Goal: Task Accomplishment & Management: Manage account settings

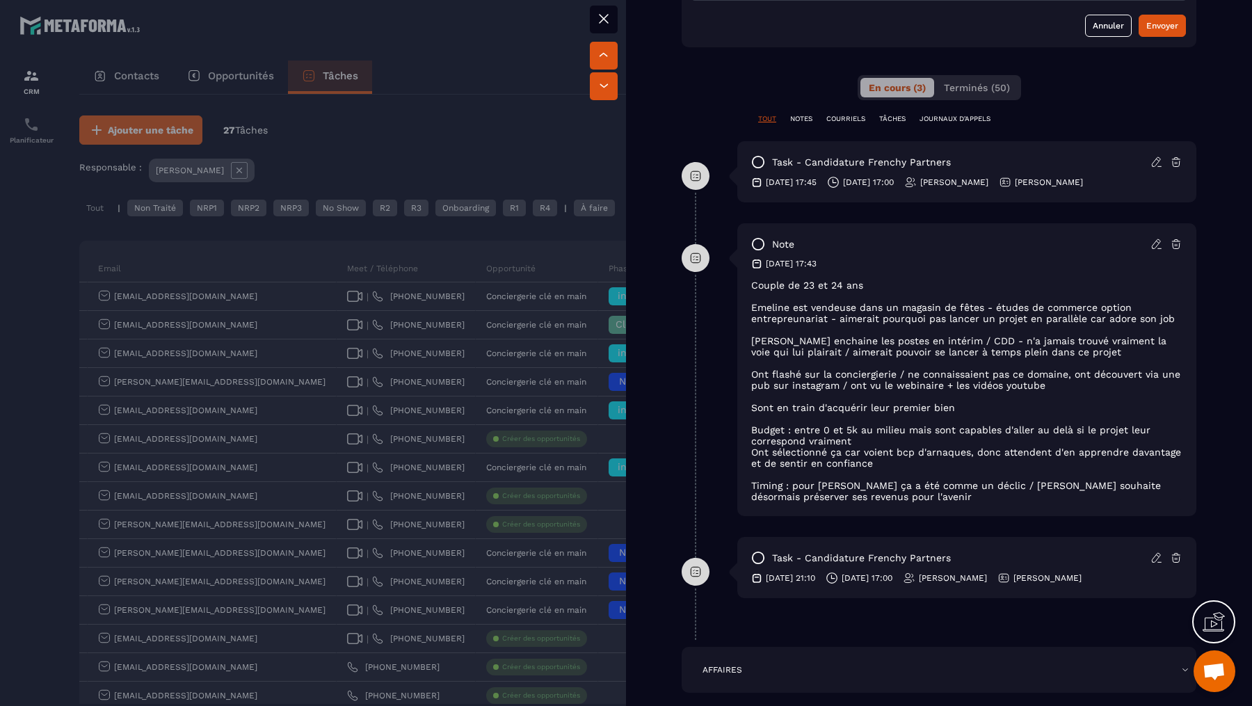
scroll to position [727, 0]
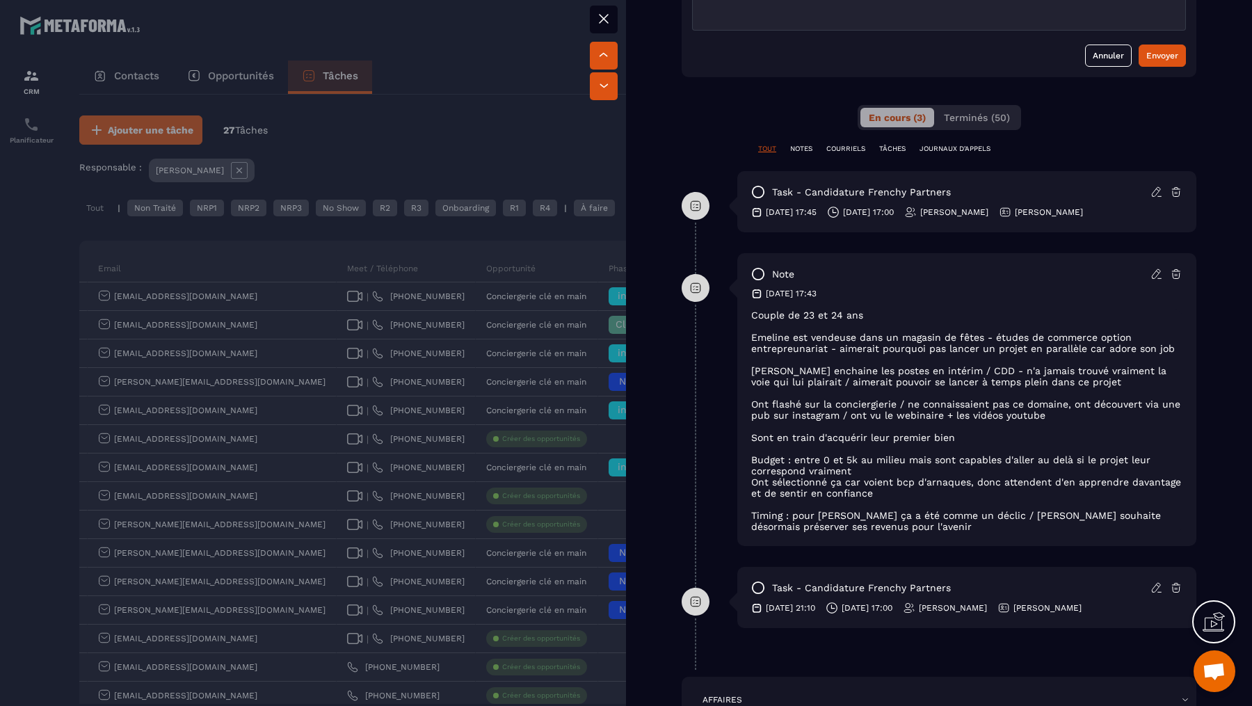
click at [884, 518] on p "Timing : pour [PERSON_NAME] ça a été comme un déclic / [PERSON_NAME] souhaite d…" at bounding box center [966, 521] width 431 height 22
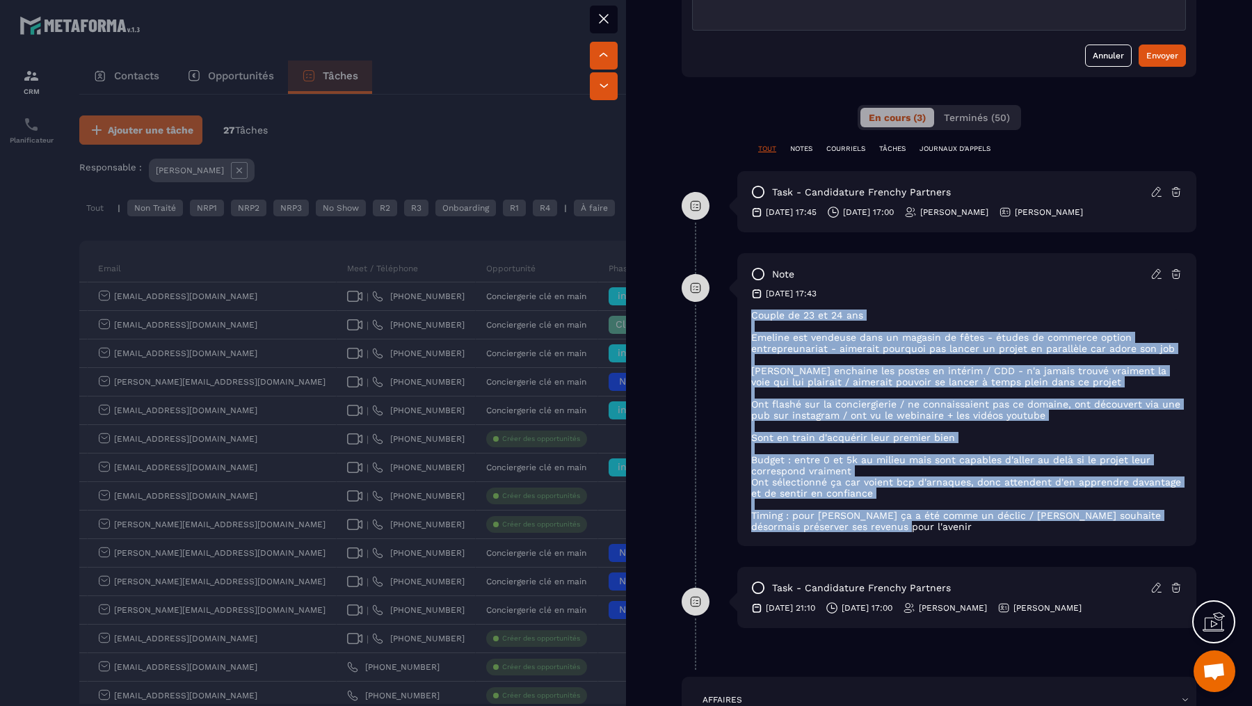
drag, startPoint x: 887, startPoint y: 518, endPoint x: 750, endPoint y: 299, distance: 258.4
click at [750, 299] on div "note [DATE] 17:43 Couple de 23 et 24 ans [PERSON_NAME] est vendeuse dans un mag…" at bounding box center [966, 399] width 459 height 293
copy div "Couple de 23 et 24 ans [PERSON_NAME] est vendeuse dans un magasin de fêtes - ét…"
click at [448, 163] on div at bounding box center [626, 353] width 1252 height 706
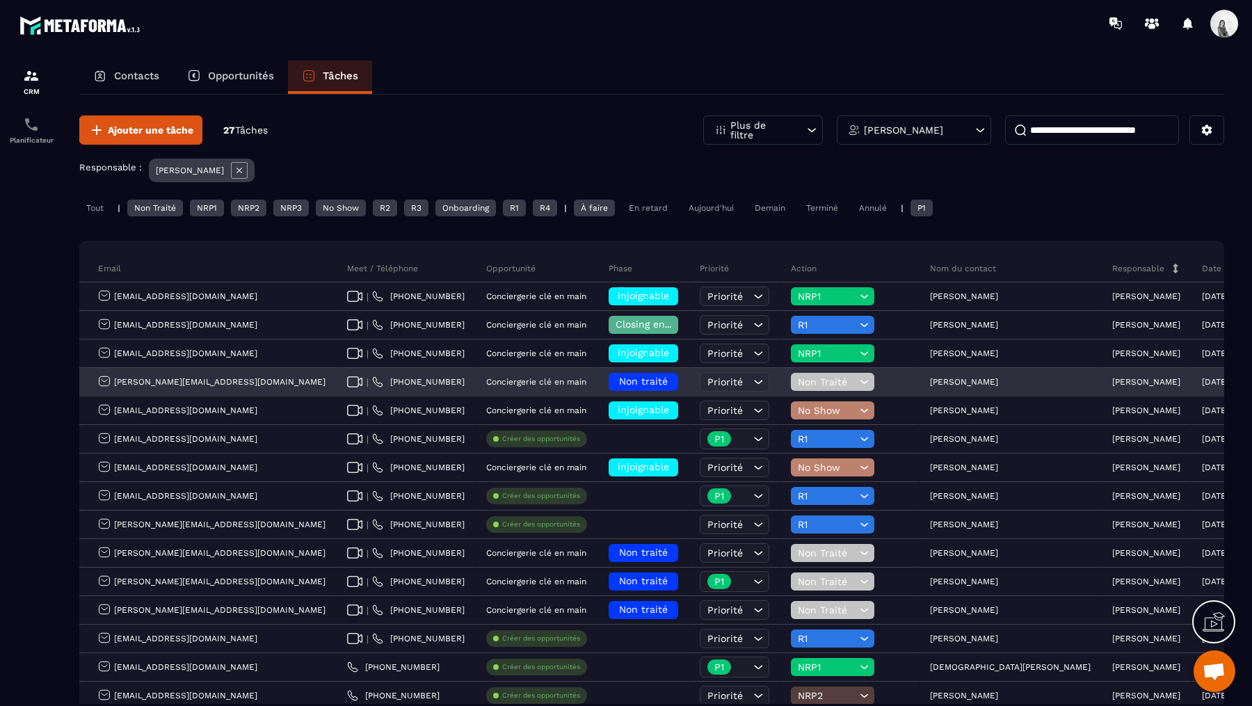
click at [615, 385] on h6 "Non traité" at bounding box center [643, 381] width 56 height 11
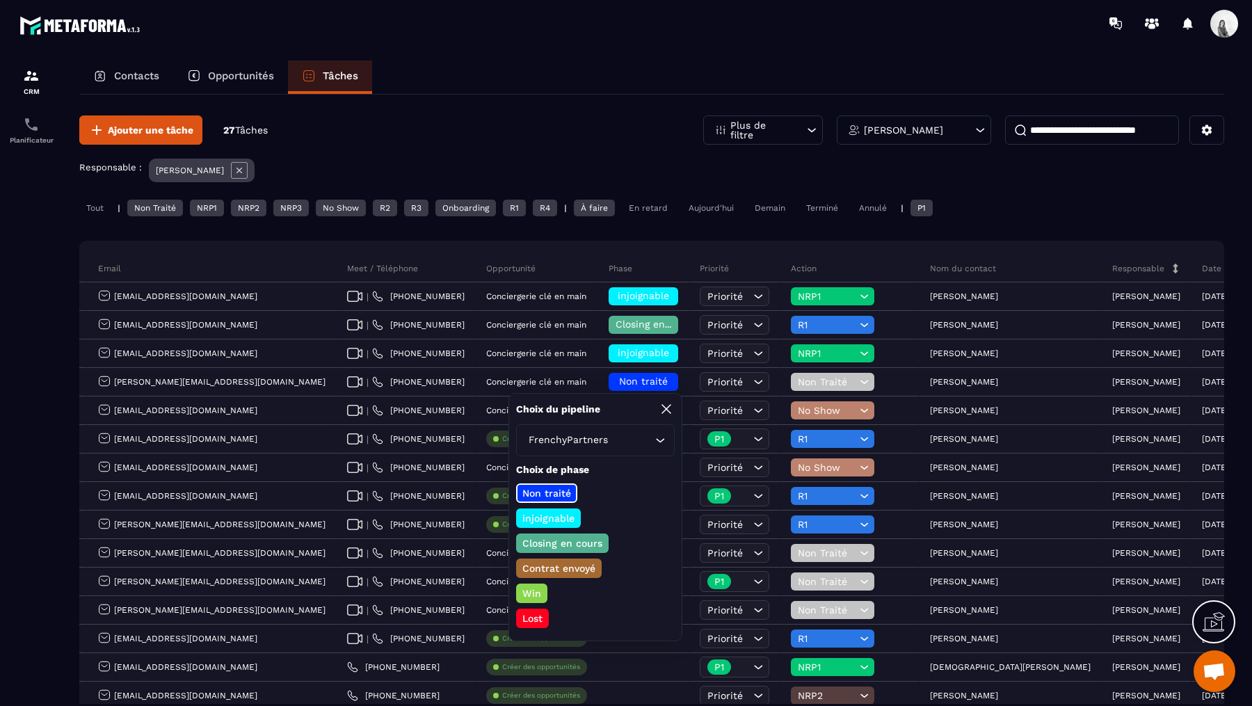
click at [573, 540] on p "Closing en cours" at bounding box center [562, 543] width 84 height 14
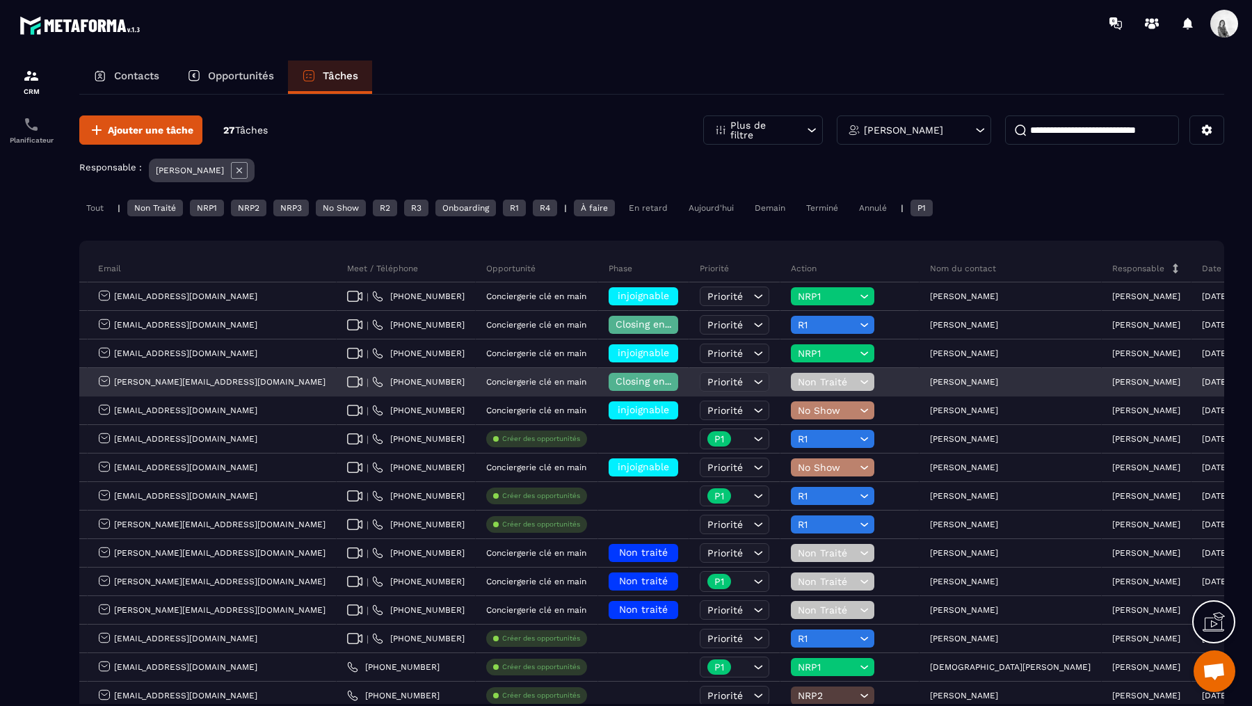
click at [798, 379] on span "Non Traité" at bounding box center [827, 381] width 58 height 11
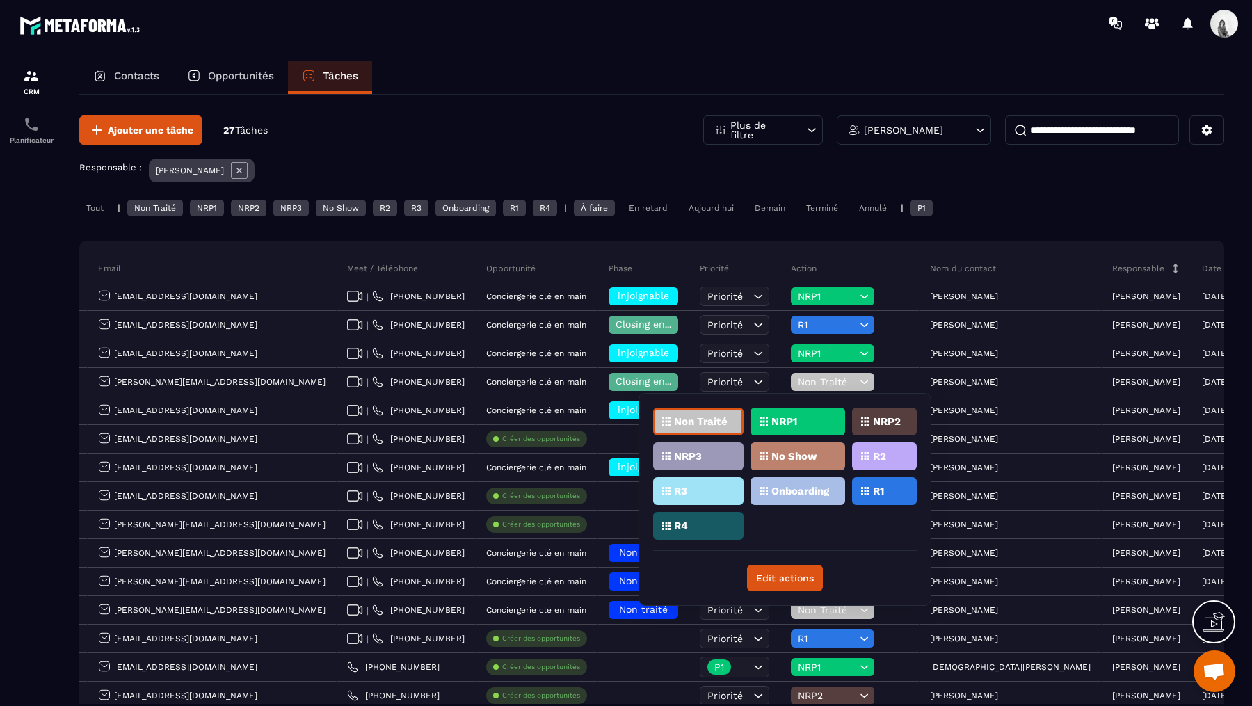
click at [880, 487] on p "R1" at bounding box center [878, 491] width 11 height 10
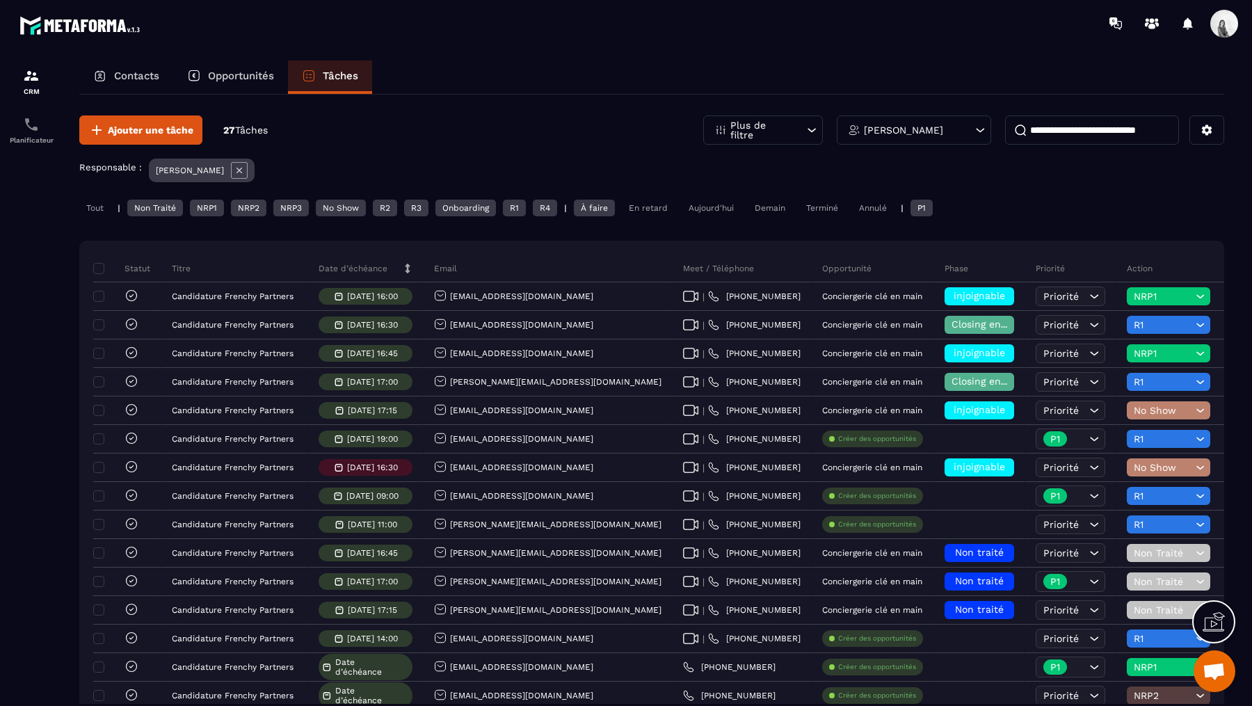
click at [1057, 130] on input at bounding box center [1092, 129] width 174 height 29
click at [949, 129] on div "[PERSON_NAME]" at bounding box center [914, 129] width 154 height 29
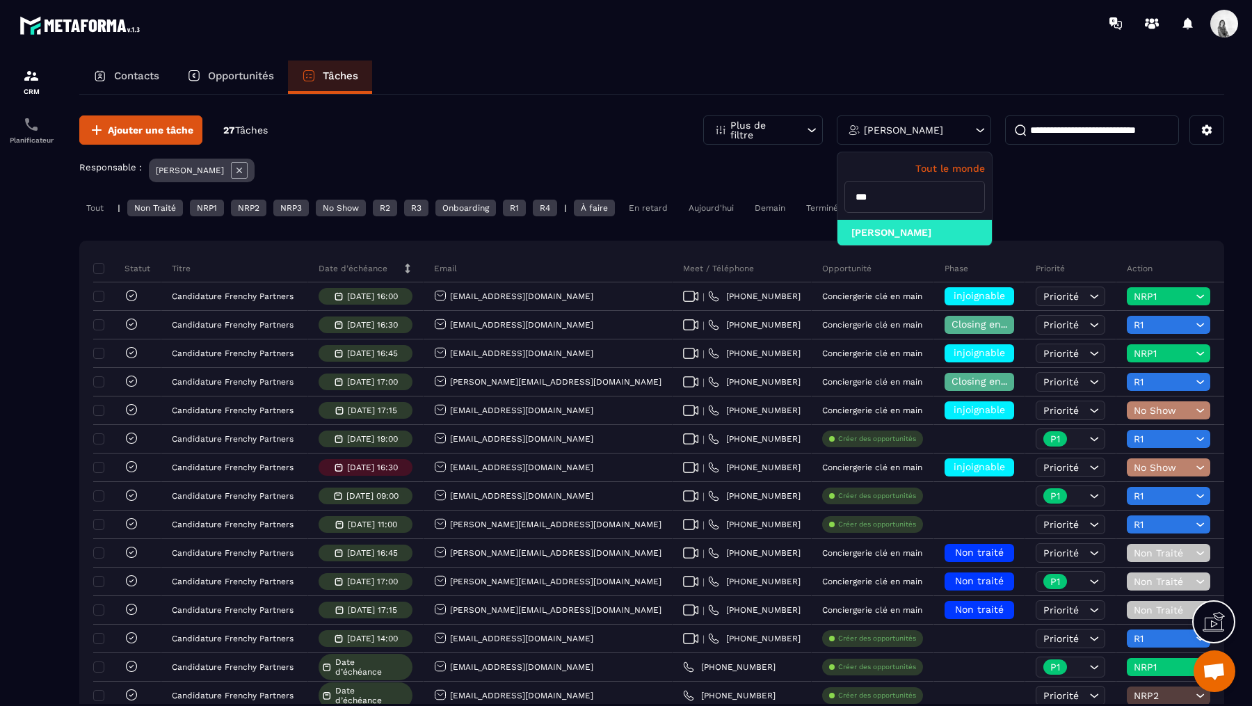
click at [236, 164] on icon at bounding box center [239, 170] width 17 height 17
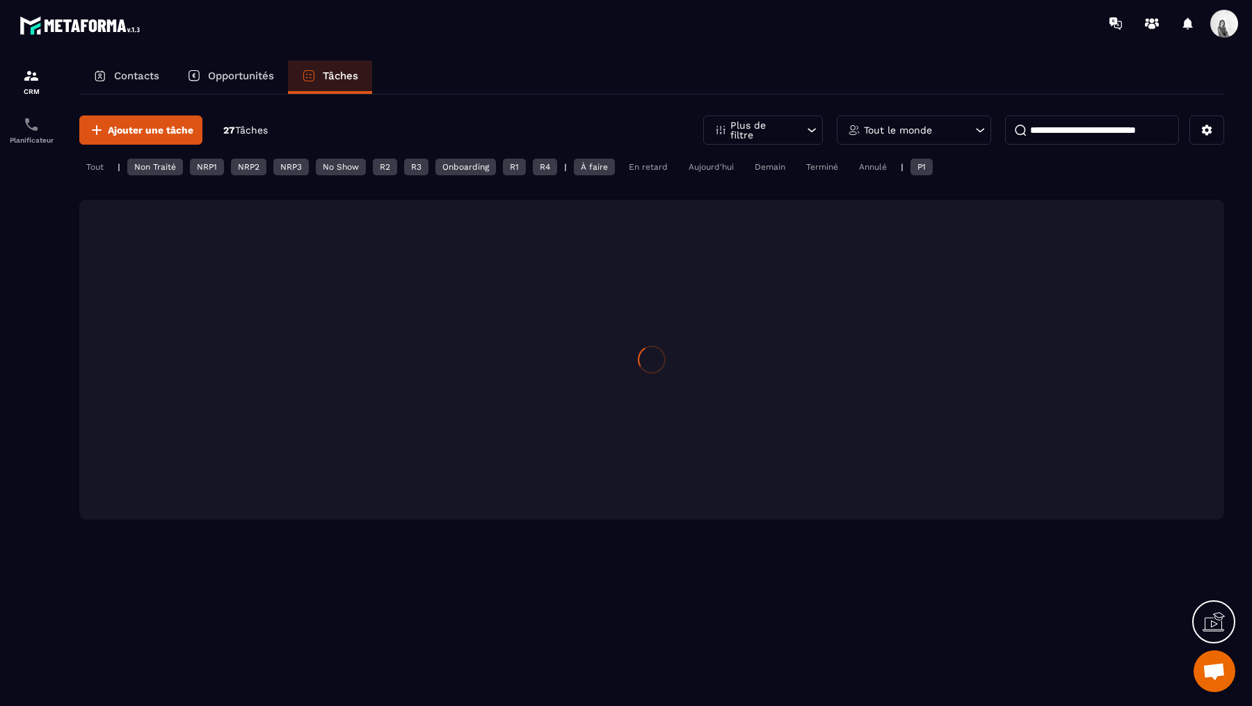
click at [1095, 124] on input at bounding box center [1092, 129] width 174 height 29
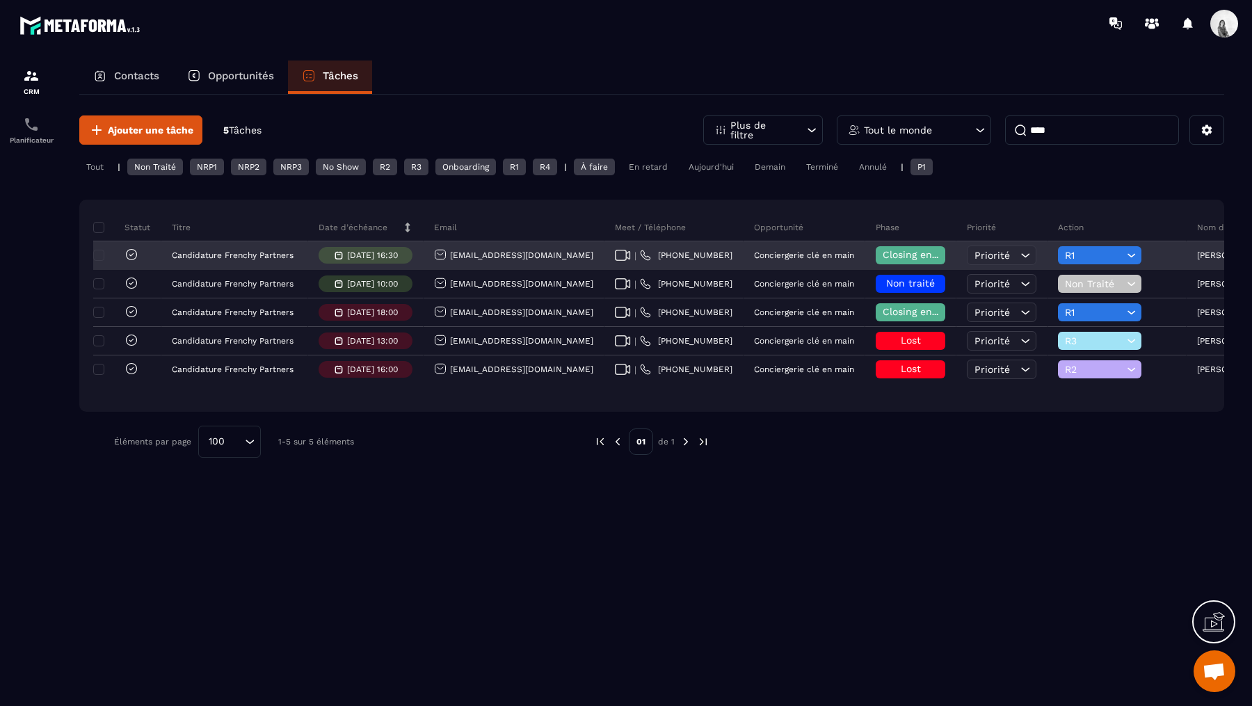
click at [132, 253] on icon at bounding box center [131, 254] width 4 height 3
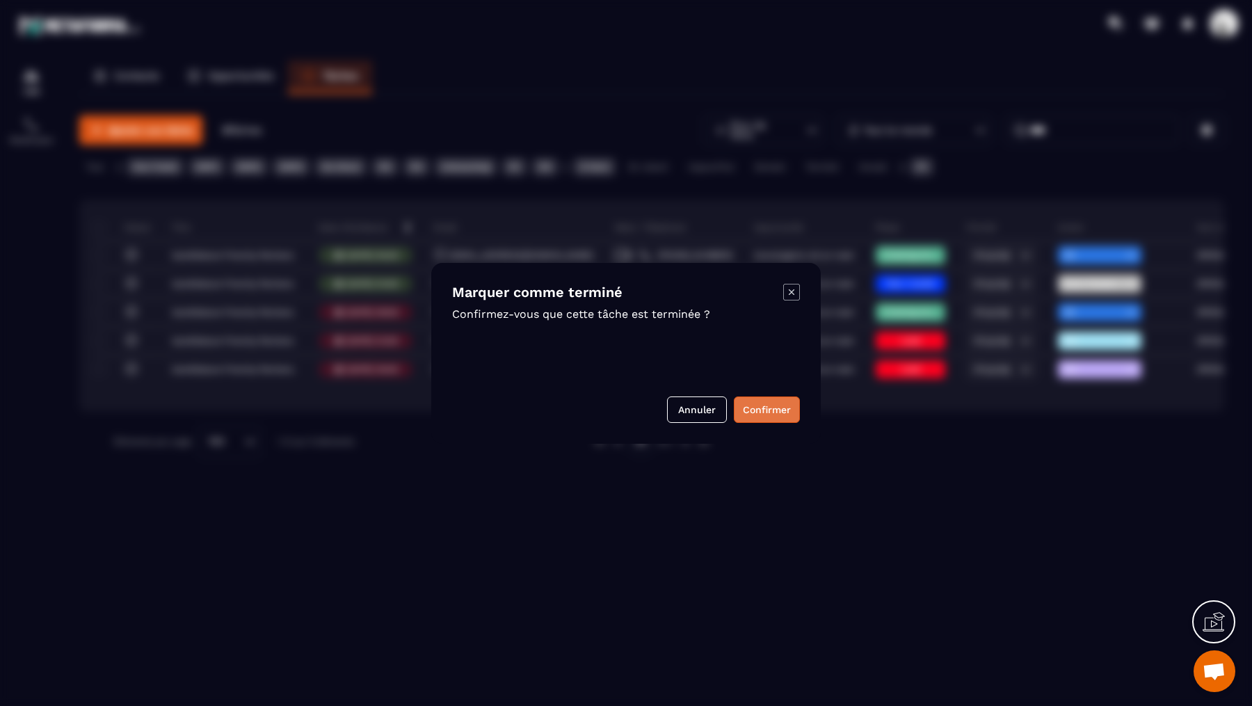
click at [764, 415] on button "Confirmer" at bounding box center [767, 409] width 66 height 26
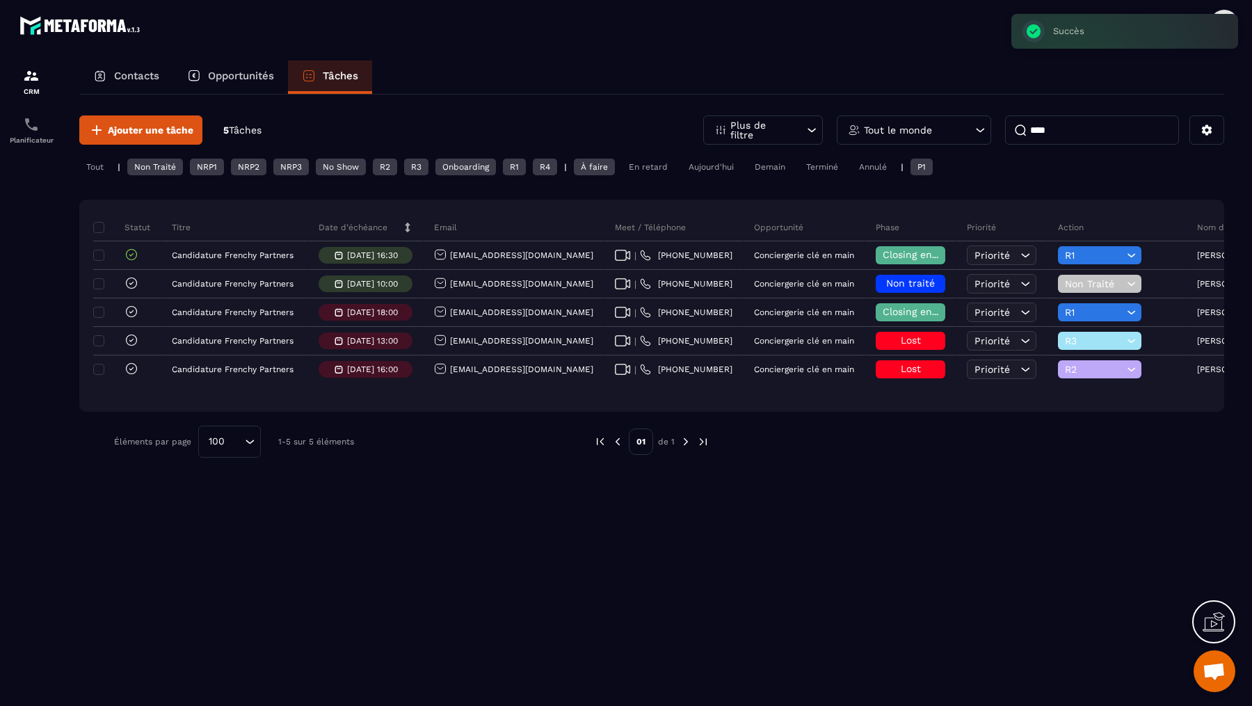
click at [1065, 131] on input "****" at bounding box center [1092, 129] width 174 height 29
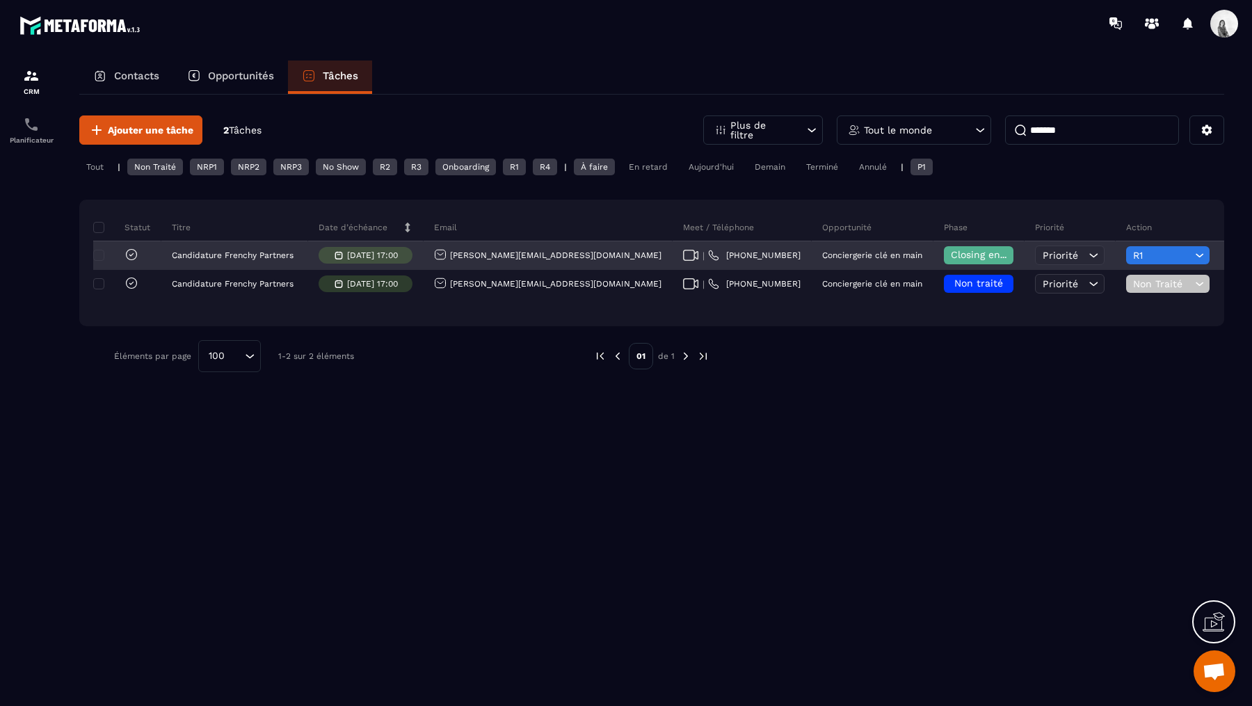
type input "*******"
click at [129, 259] on icon at bounding box center [131, 255] width 14 height 14
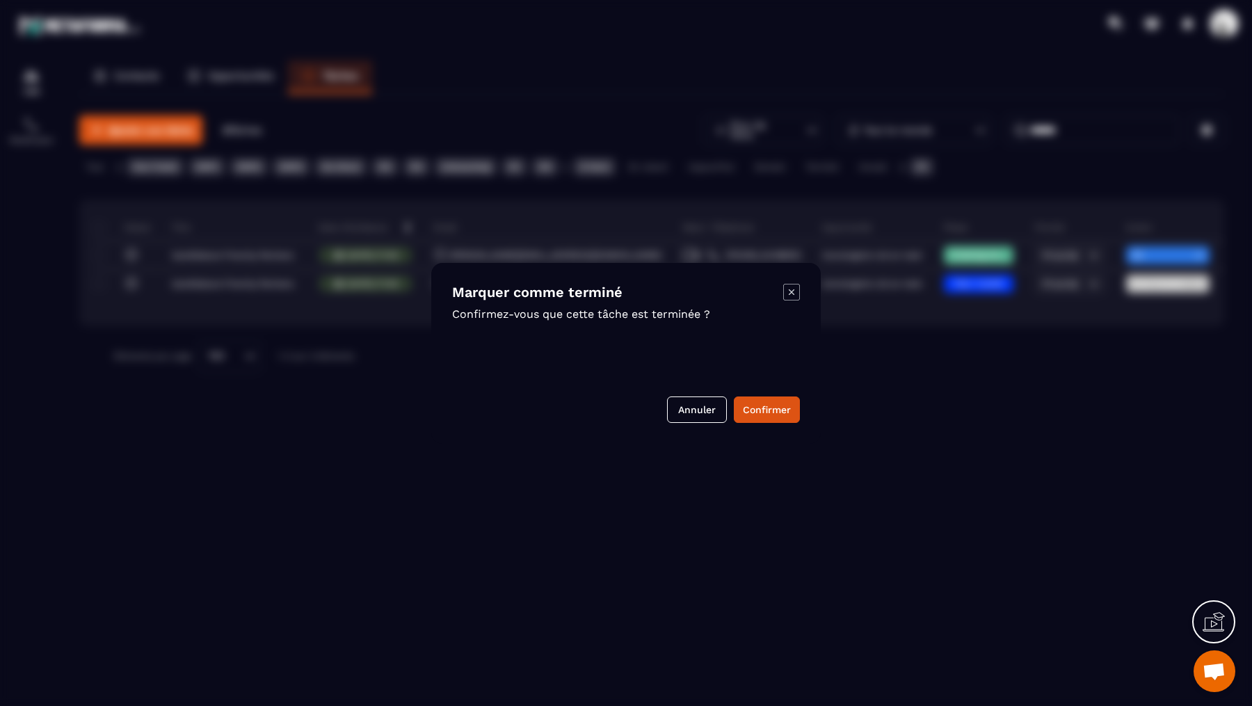
click at [787, 300] on icon "Modal window" at bounding box center [791, 292] width 16 height 16
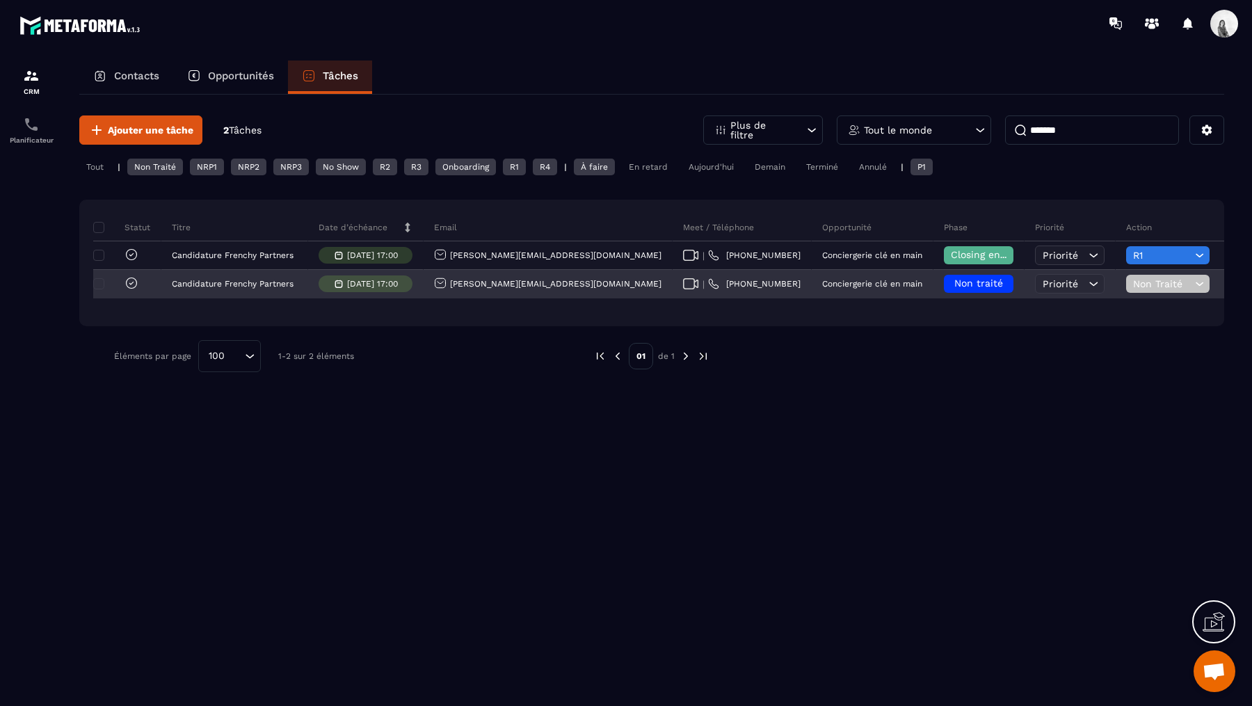
click at [954, 287] on span "Non traité" at bounding box center [978, 282] width 49 height 11
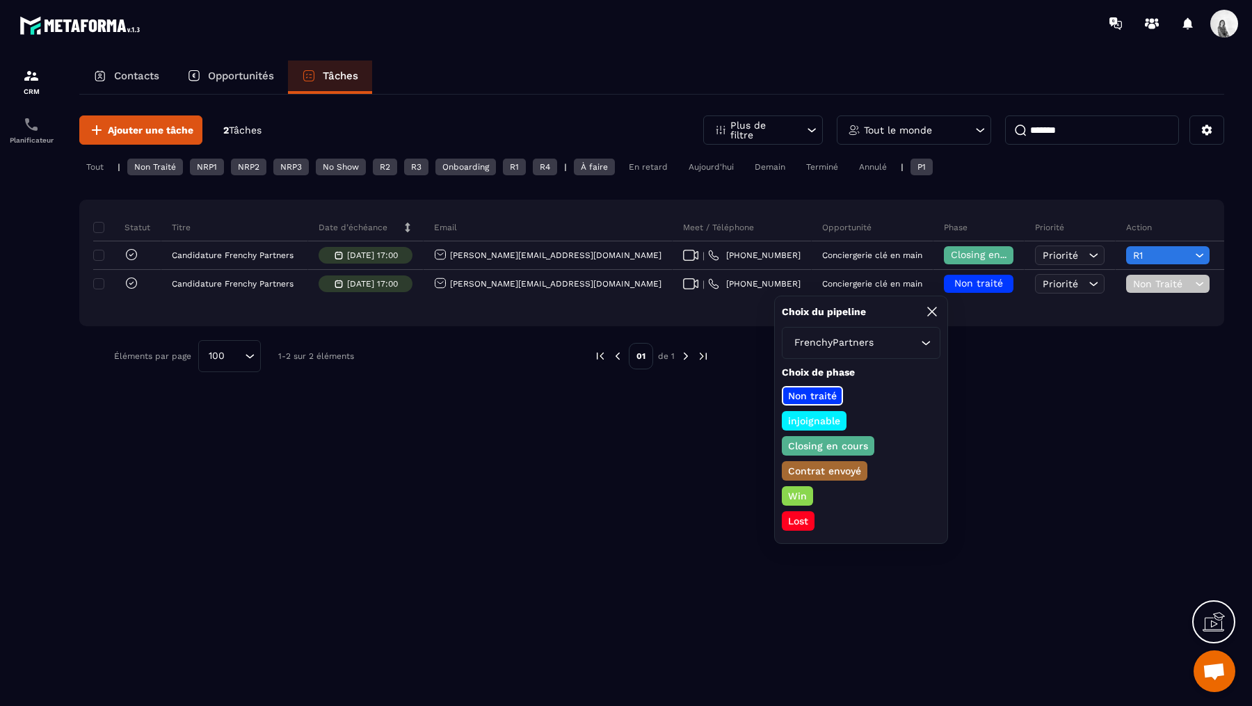
click at [837, 449] on p "Closing en cours" at bounding box center [828, 446] width 84 height 14
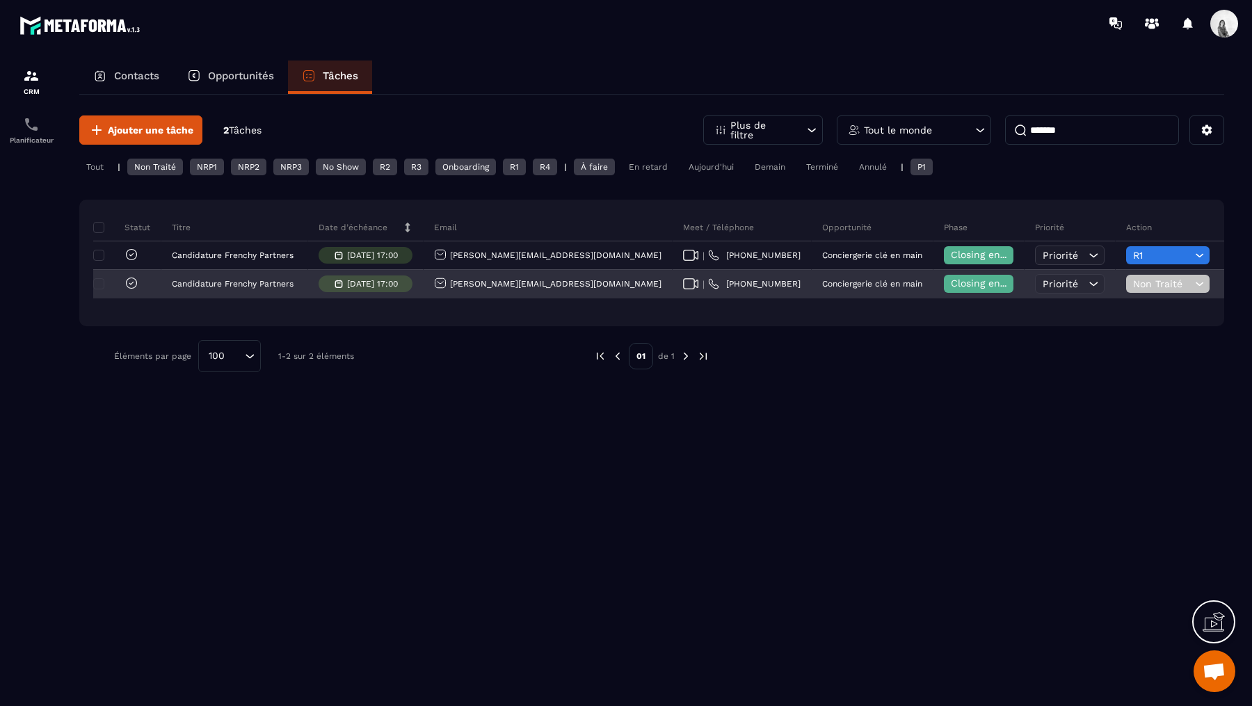
click at [1126, 290] on div "Non Traité" at bounding box center [1167, 284] width 83 height 18
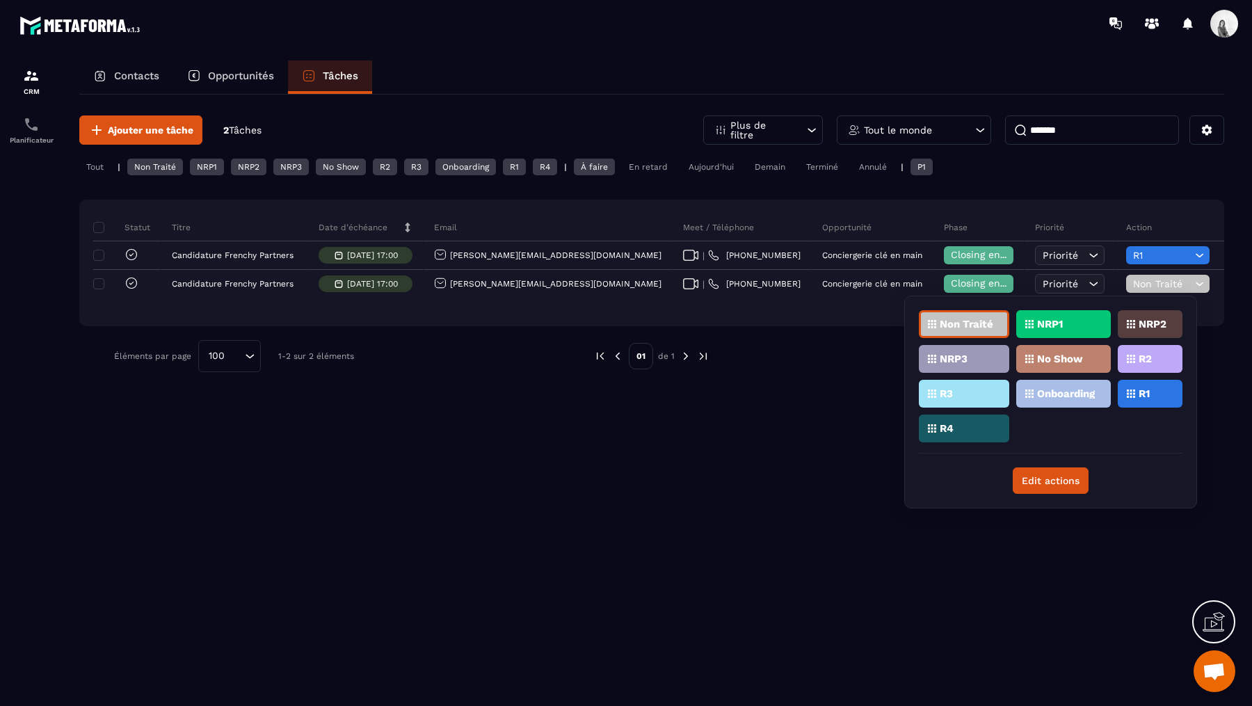
click at [1142, 408] on div "Non Traité NRP1 NRP2 NRP3 No Show R2 R3 Onboarding R1 R4" at bounding box center [1051, 381] width 264 height 143
click at [1142, 394] on p "R1" at bounding box center [1143, 394] width 11 height 10
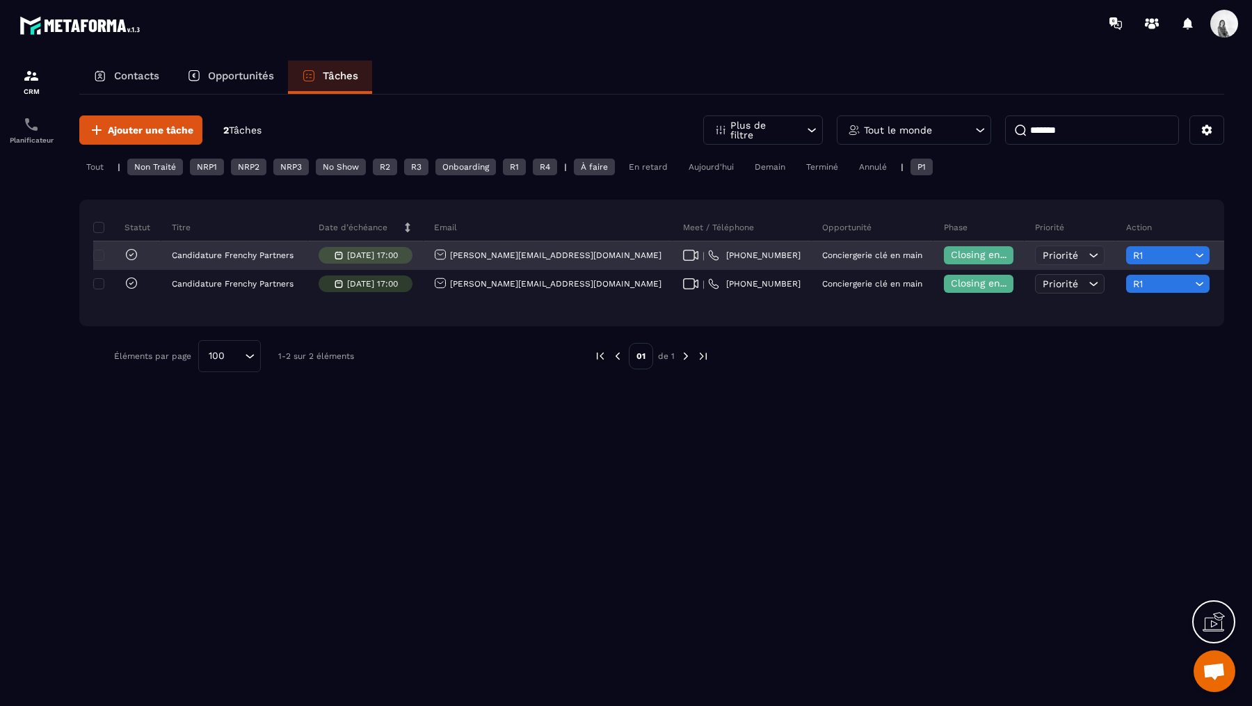
click at [127, 250] on icon at bounding box center [132, 254] width 10 height 10
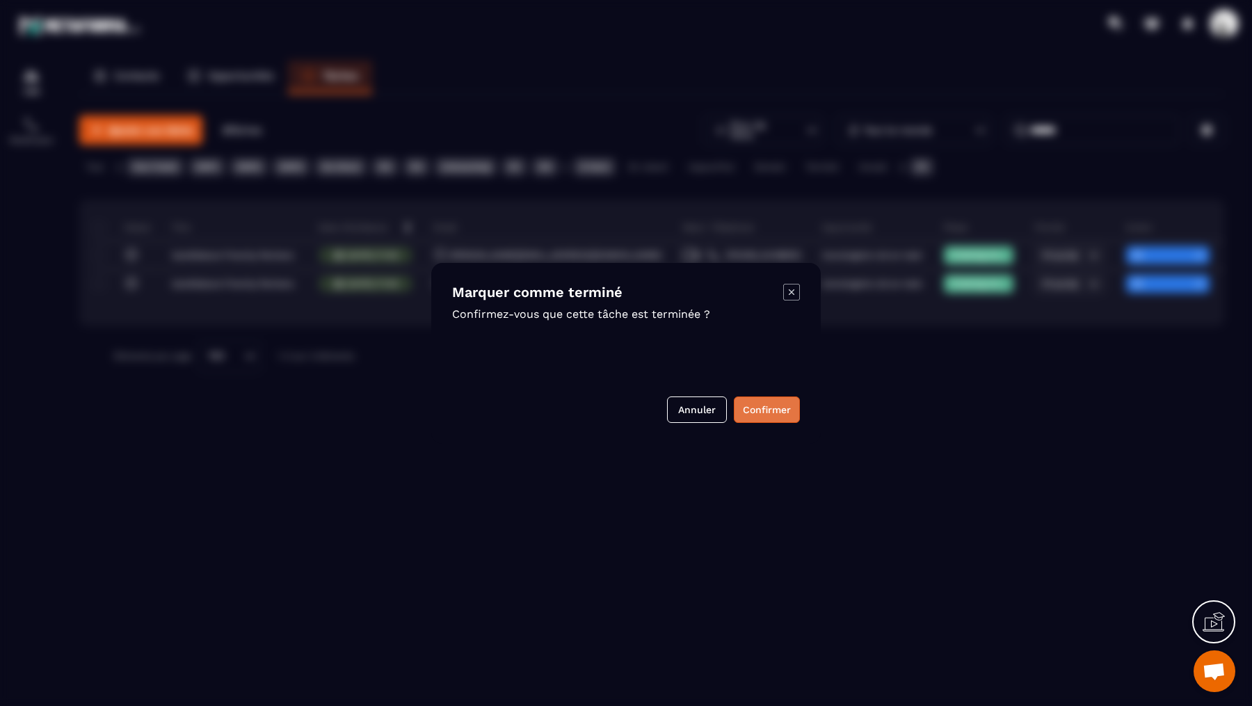
click at [759, 419] on button "Confirmer" at bounding box center [767, 409] width 66 height 26
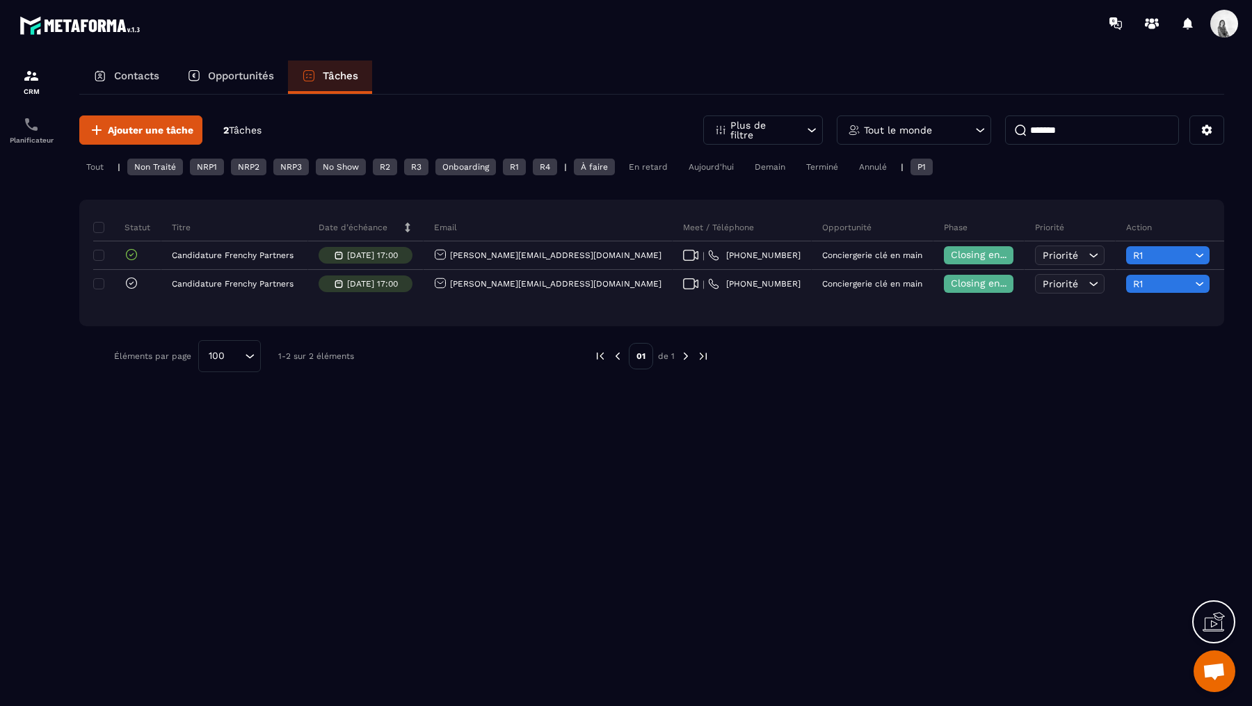
click at [1042, 127] on input "*******" at bounding box center [1092, 129] width 174 height 29
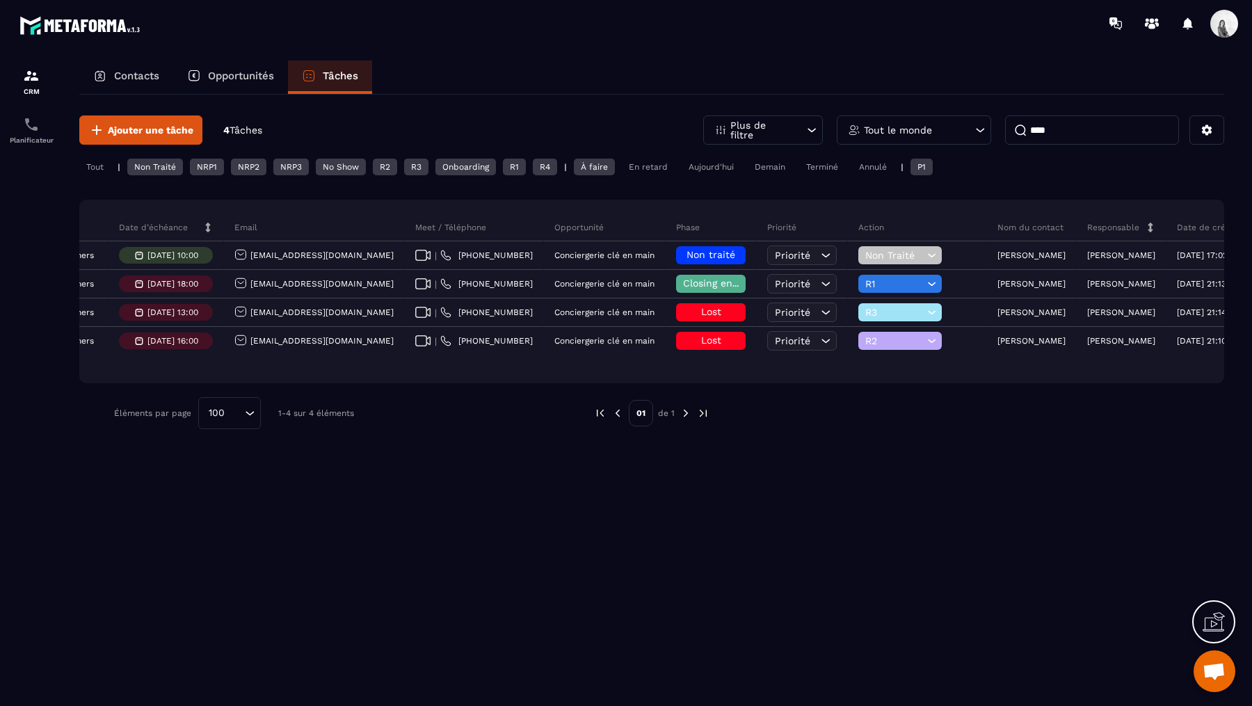
scroll to position [0, 289]
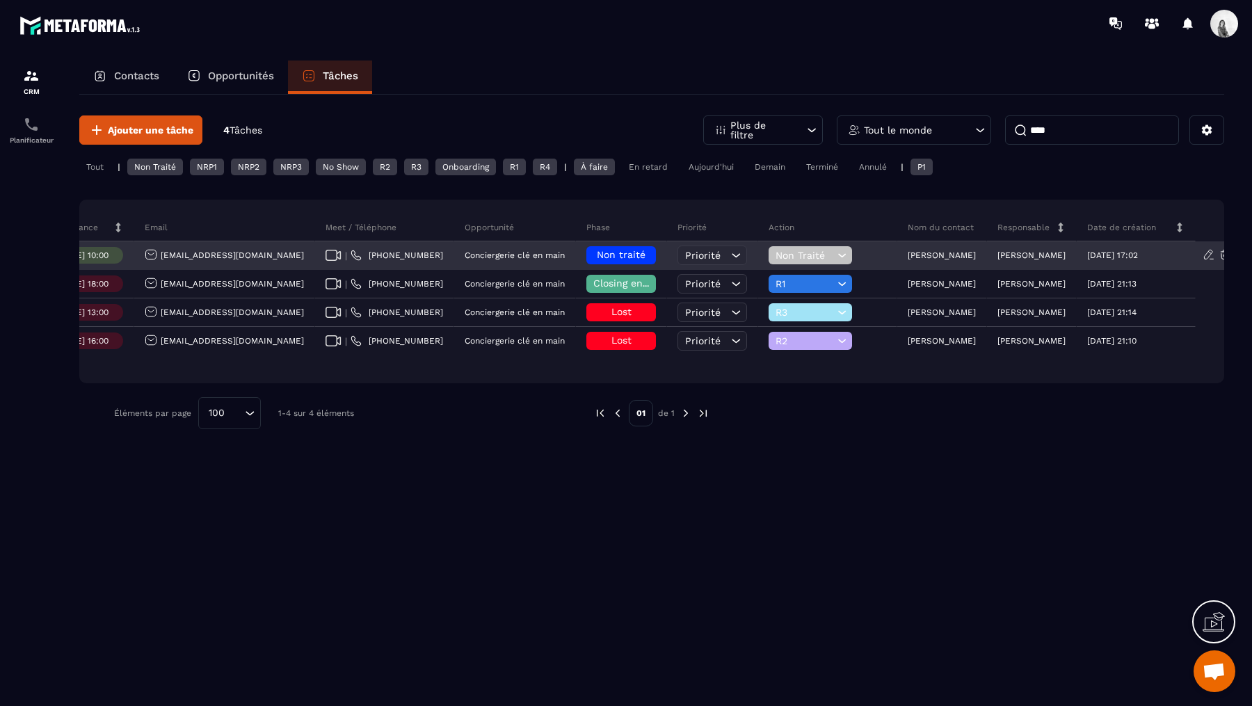
type input "****"
click at [599, 255] on span "Non traité" at bounding box center [621, 254] width 49 height 11
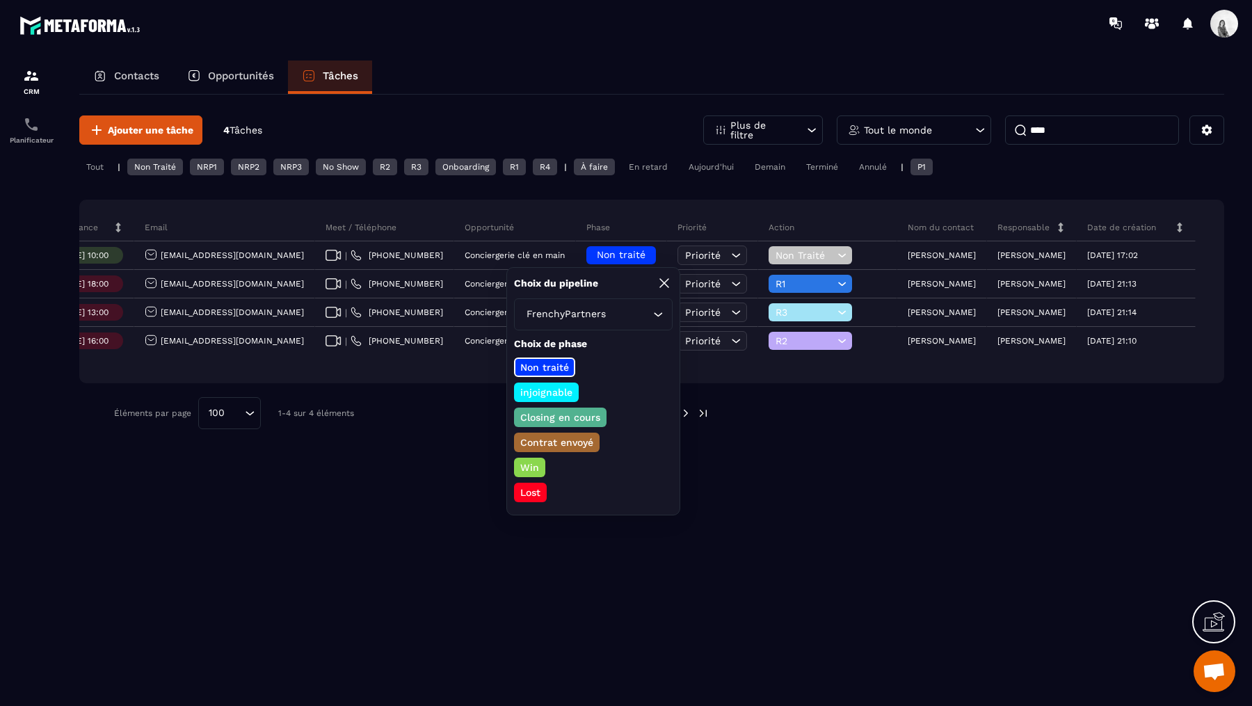
click at [544, 392] on p "injoignable" at bounding box center [546, 392] width 56 height 14
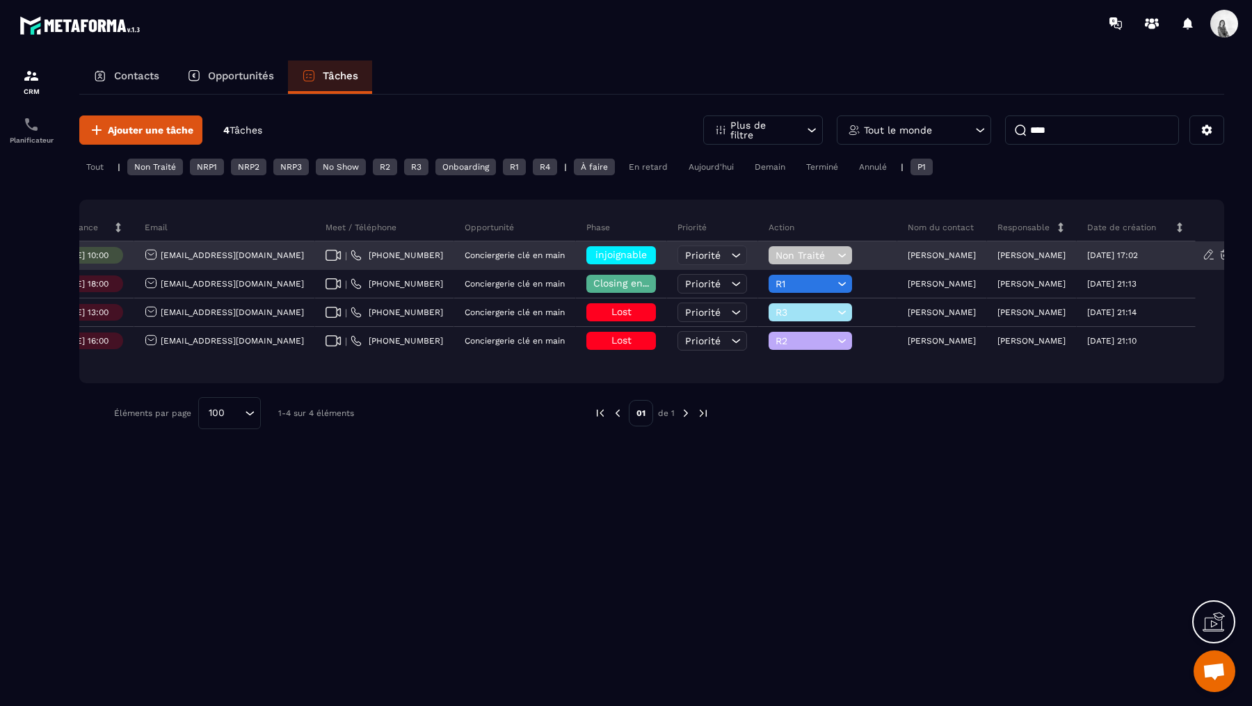
click at [607, 256] on span "injoignable" at bounding box center [620, 254] width 51 height 11
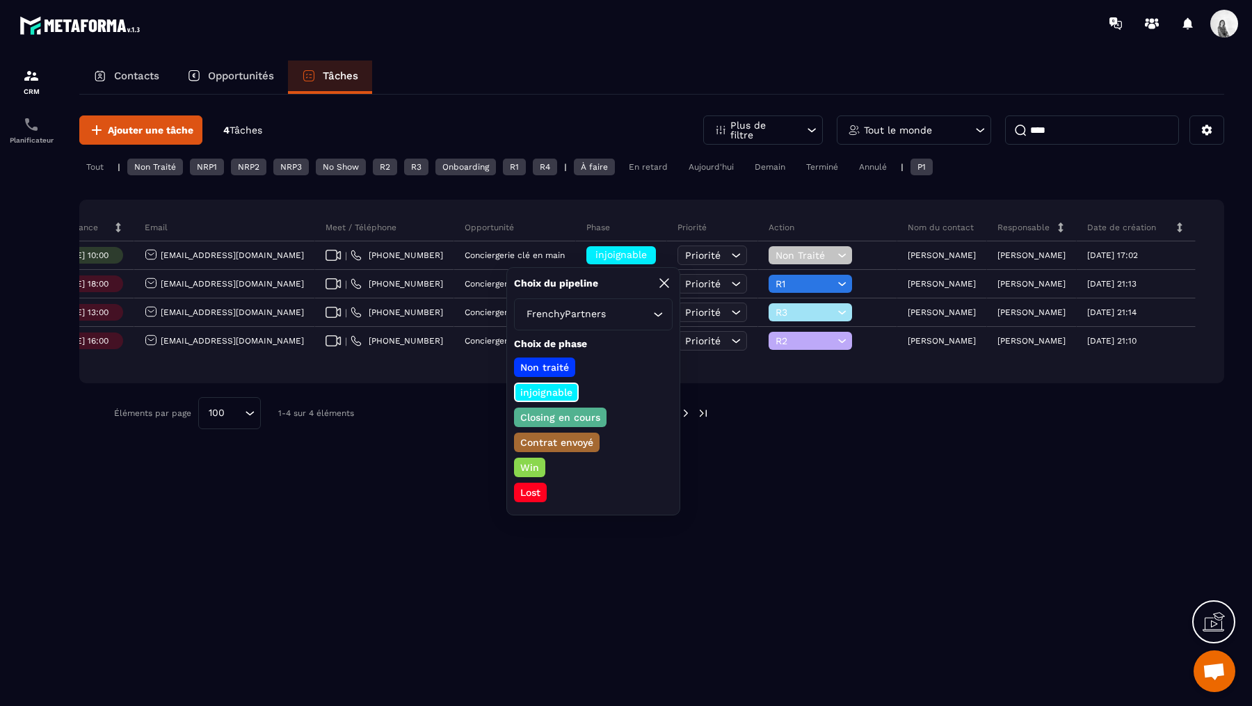
click at [574, 417] on p "Closing en cours" at bounding box center [560, 417] width 84 height 14
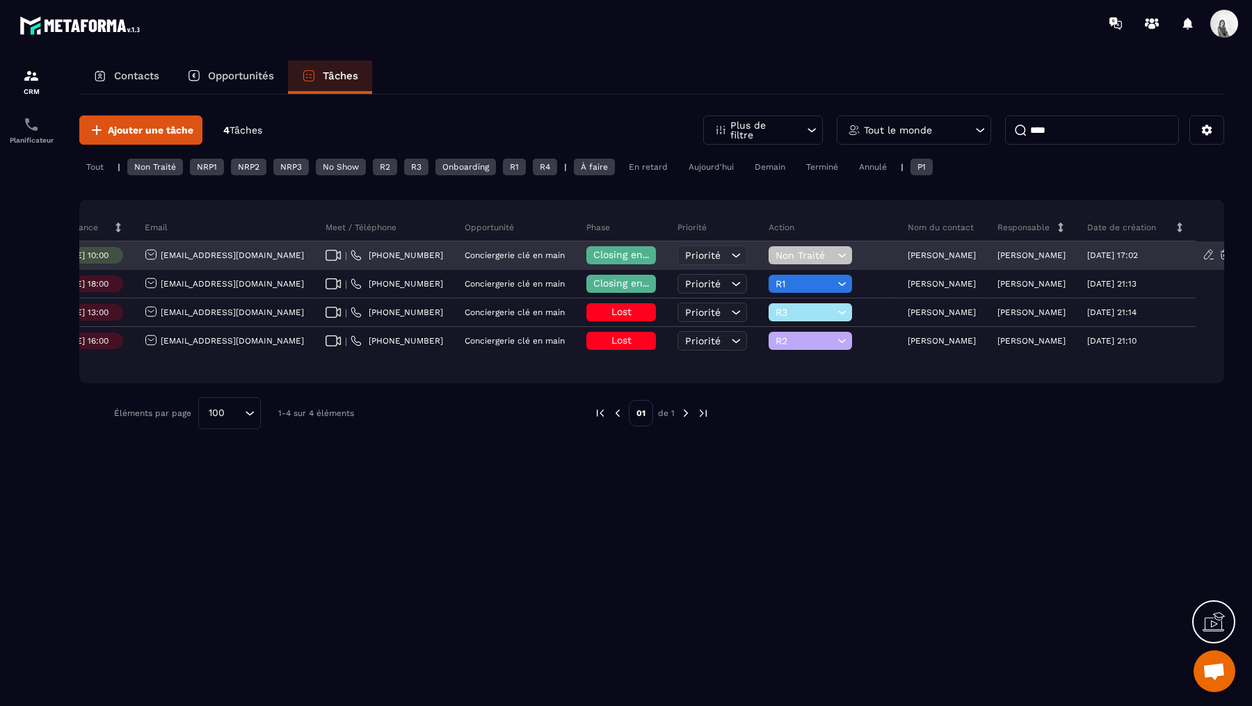
click at [803, 258] on span "Non Traité" at bounding box center [804, 255] width 58 height 11
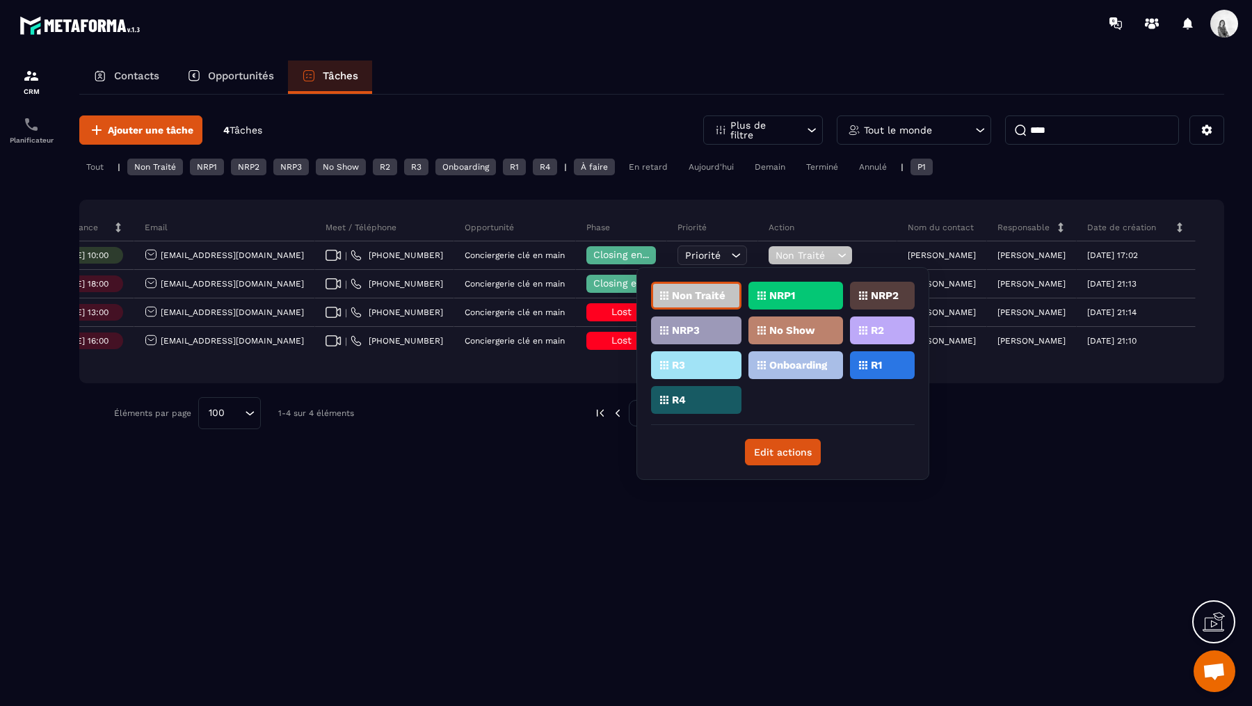
click at [877, 360] on p "R1" at bounding box center [876, 365] width 11 height 10
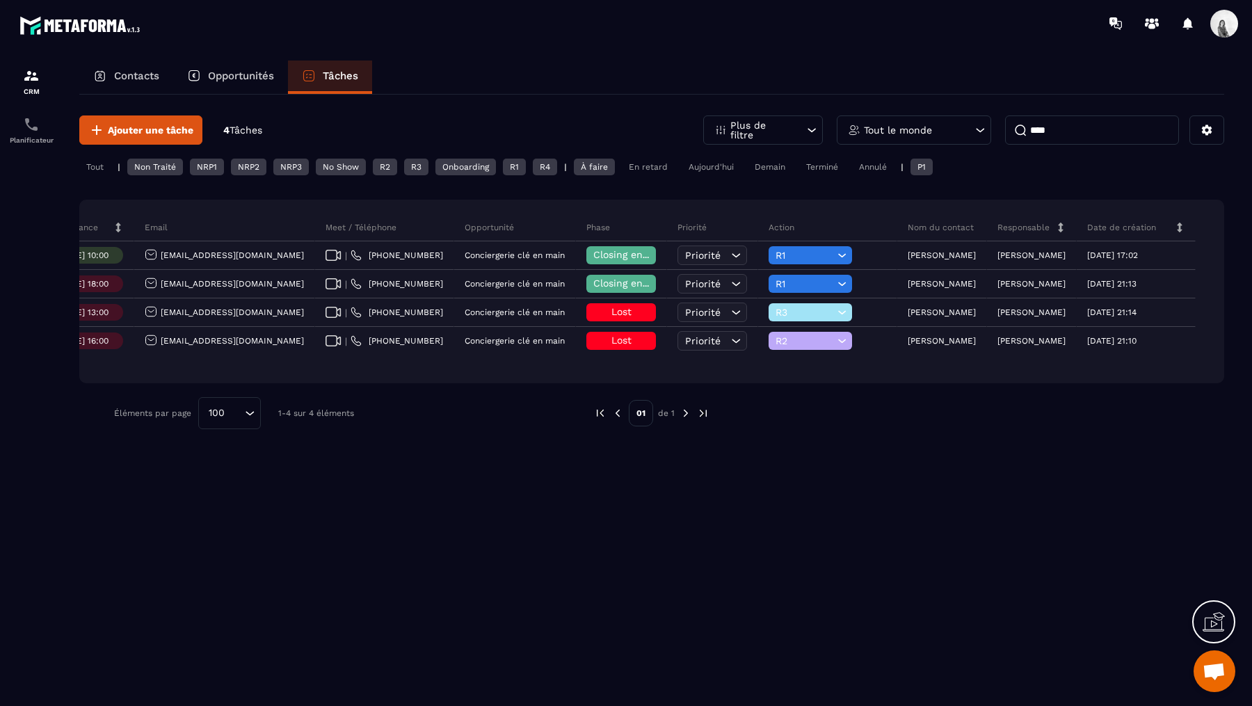
click at [1035, 122] on input "****" at bounding box center [1092, 129] width 174 height 29
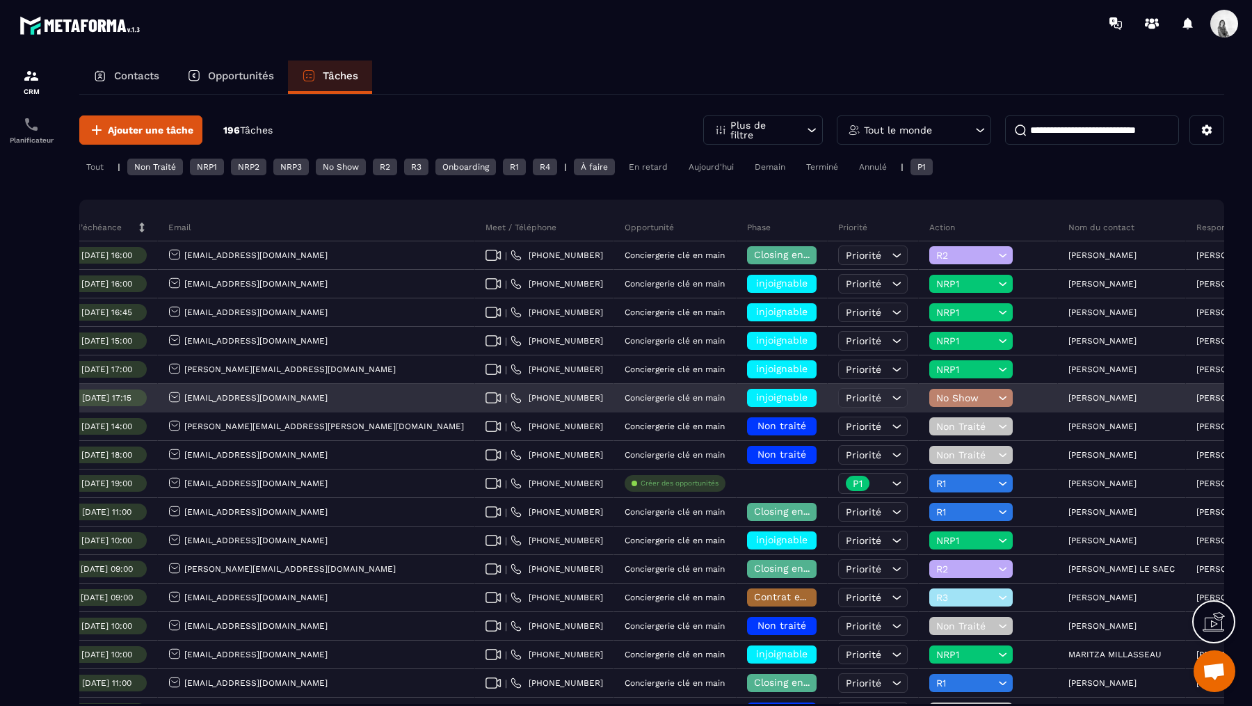
scroll to position [0, 403]
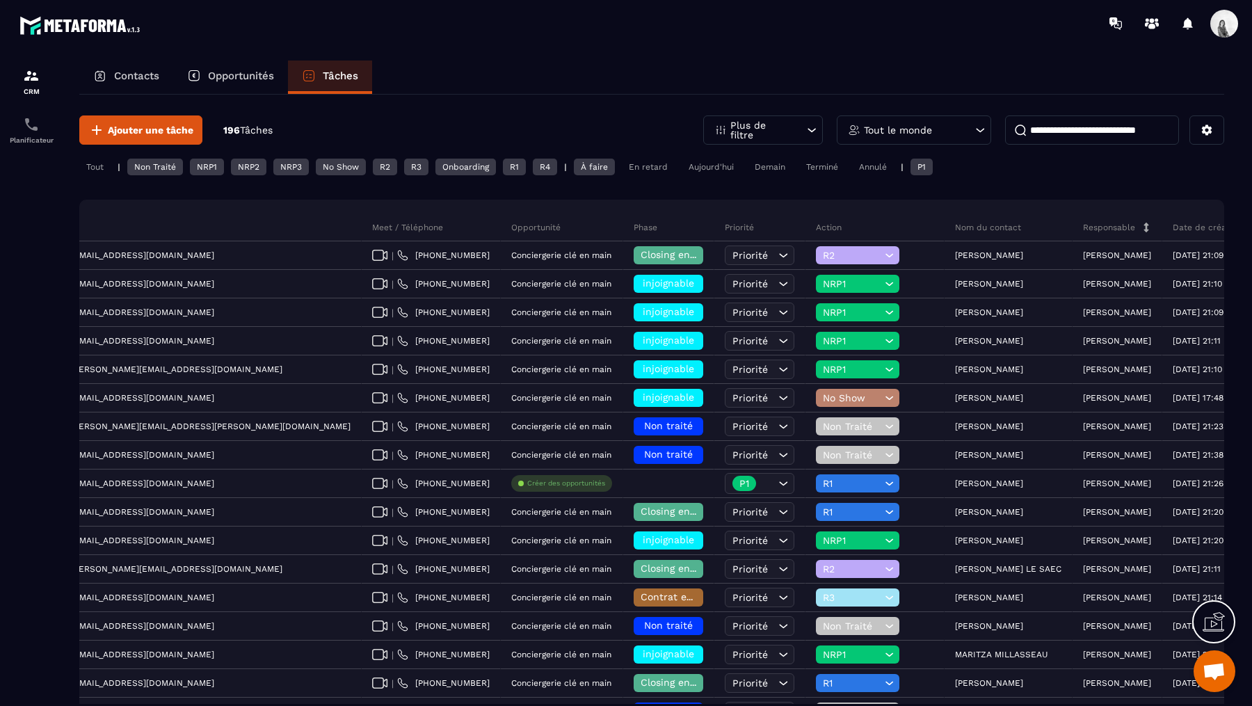
click at [197, 164] on div "NRP1" at bounding box center [207, 167] width 34 height 17
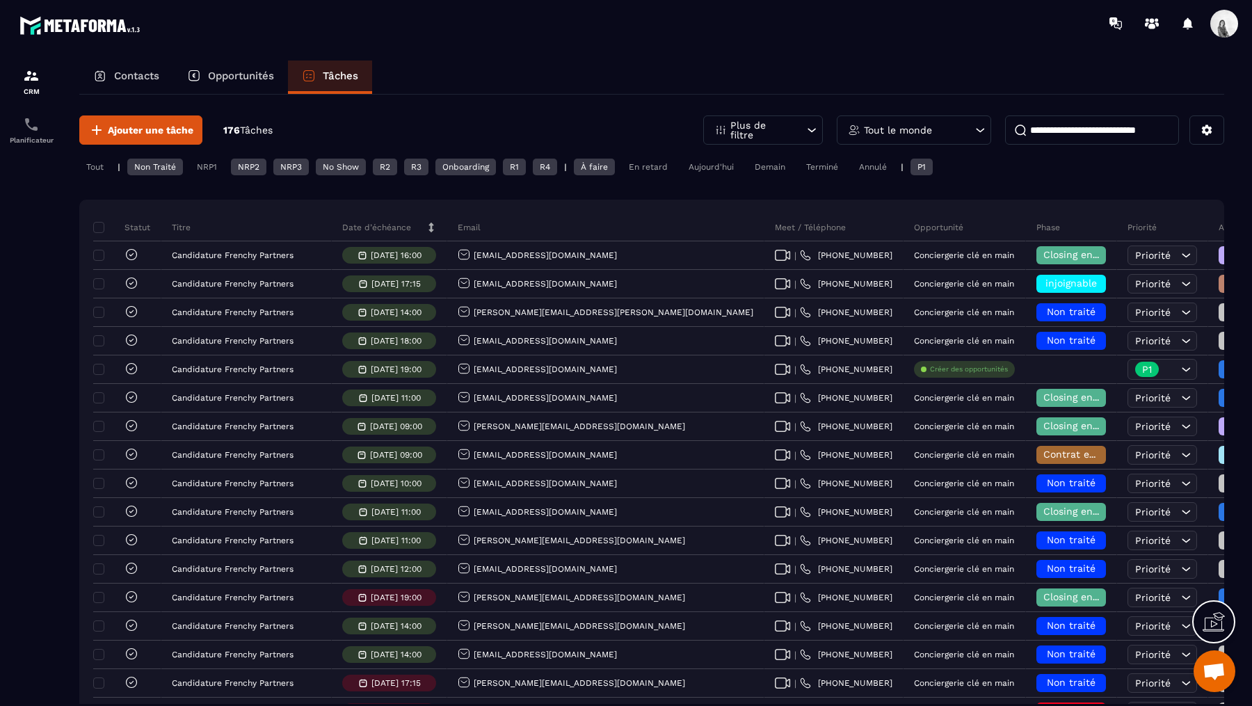
click at [197, 164] on div "NRP1" at bounding box center [207, 167] width 34 height 17
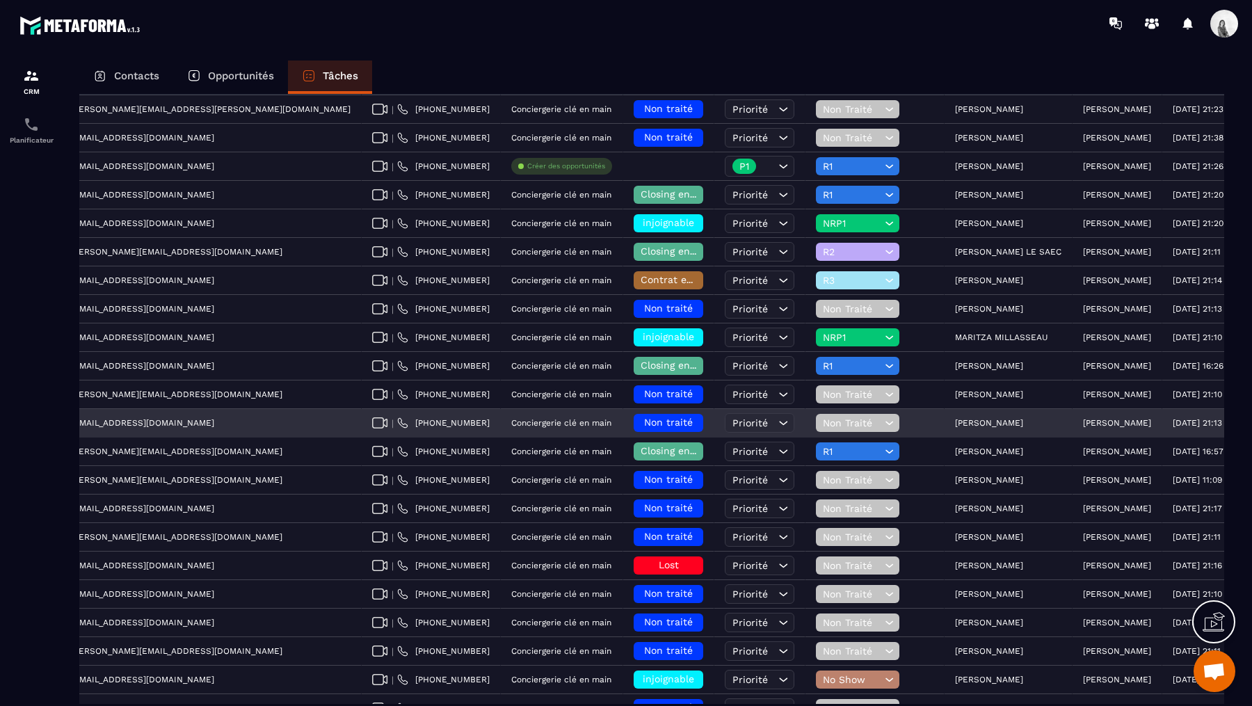
scroll to position [323, 0]
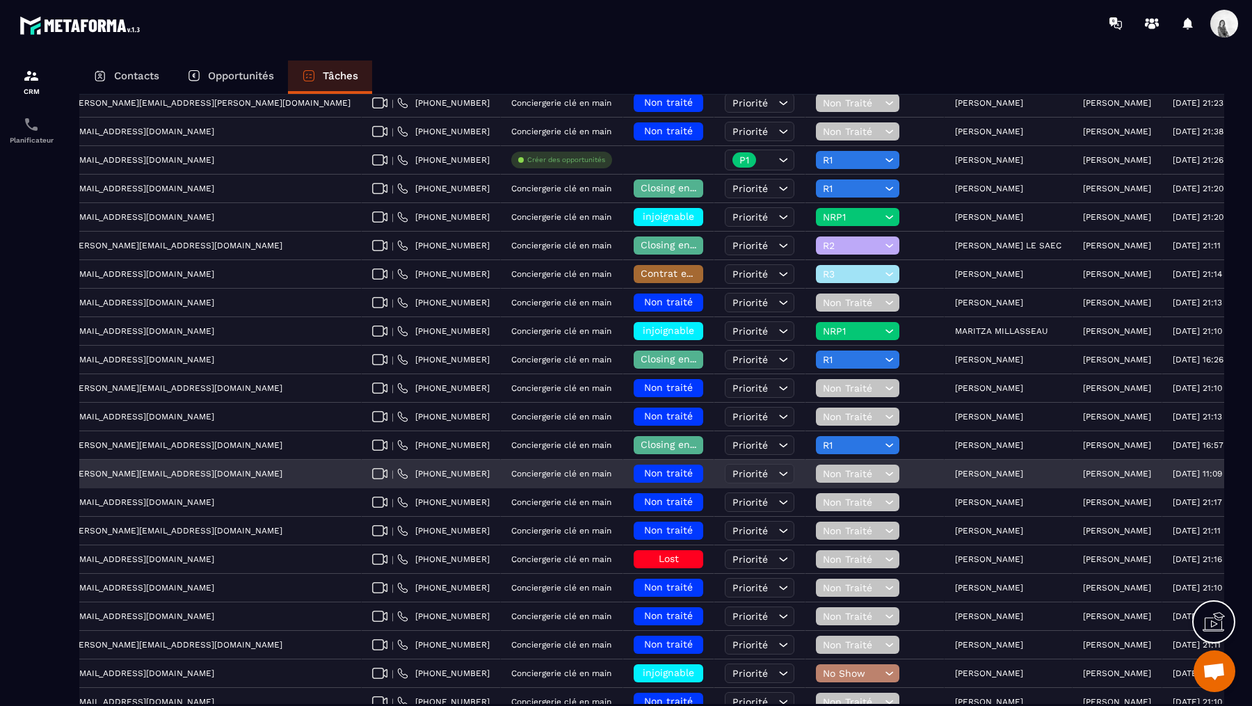
click at [955, 471] on p "[PERSON_NAME]" at bounding box center [989, 474] width 68 height 10
